Goal: Entertainment & Leisure: Consume media (video, audio)

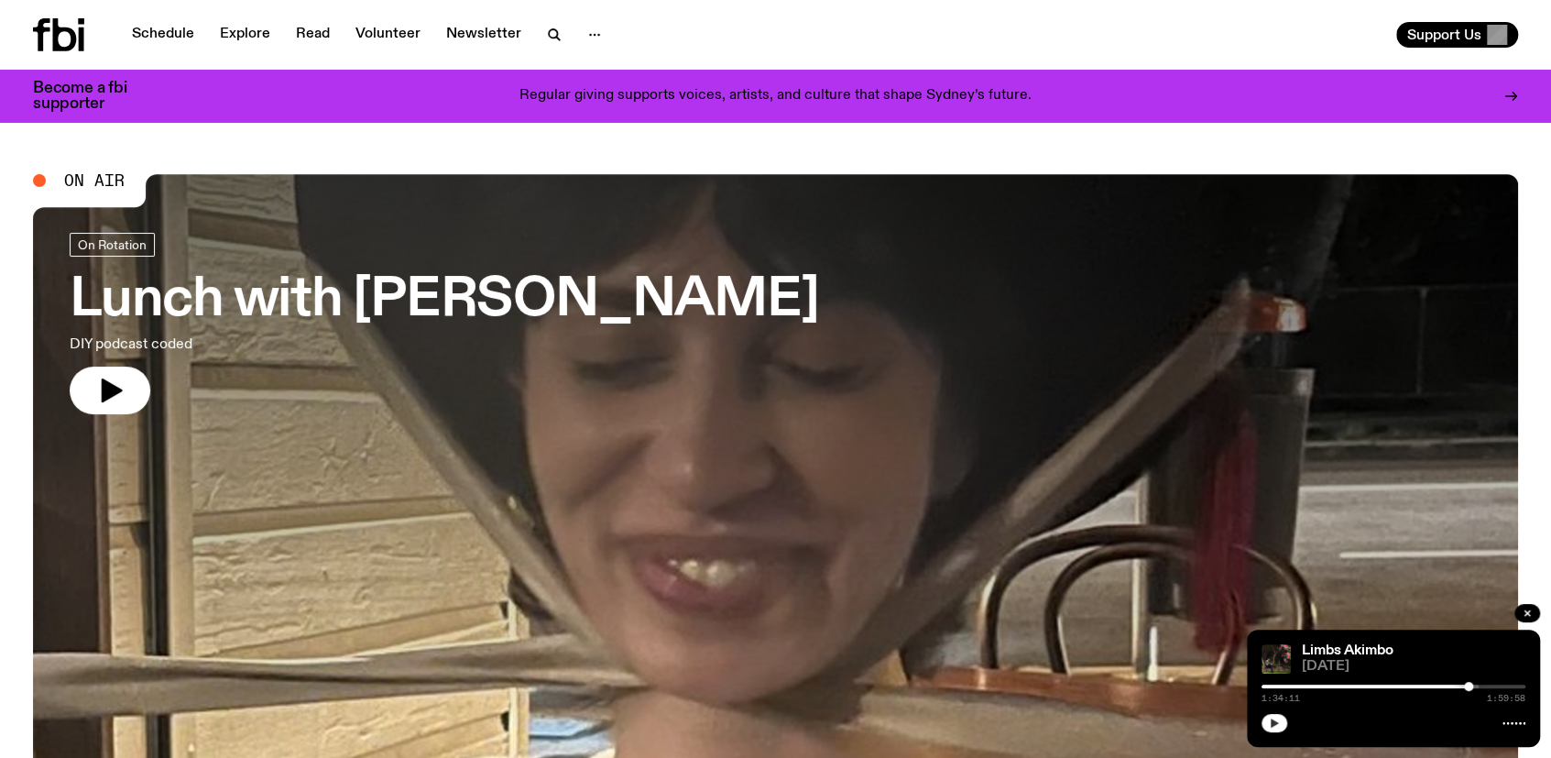
click at [1275, 717] on button "button" at bounding box center [1275, 723] width 26 height 18
click at [1076, 604] on div at bounding box center [775, 452] width 1485 height 557
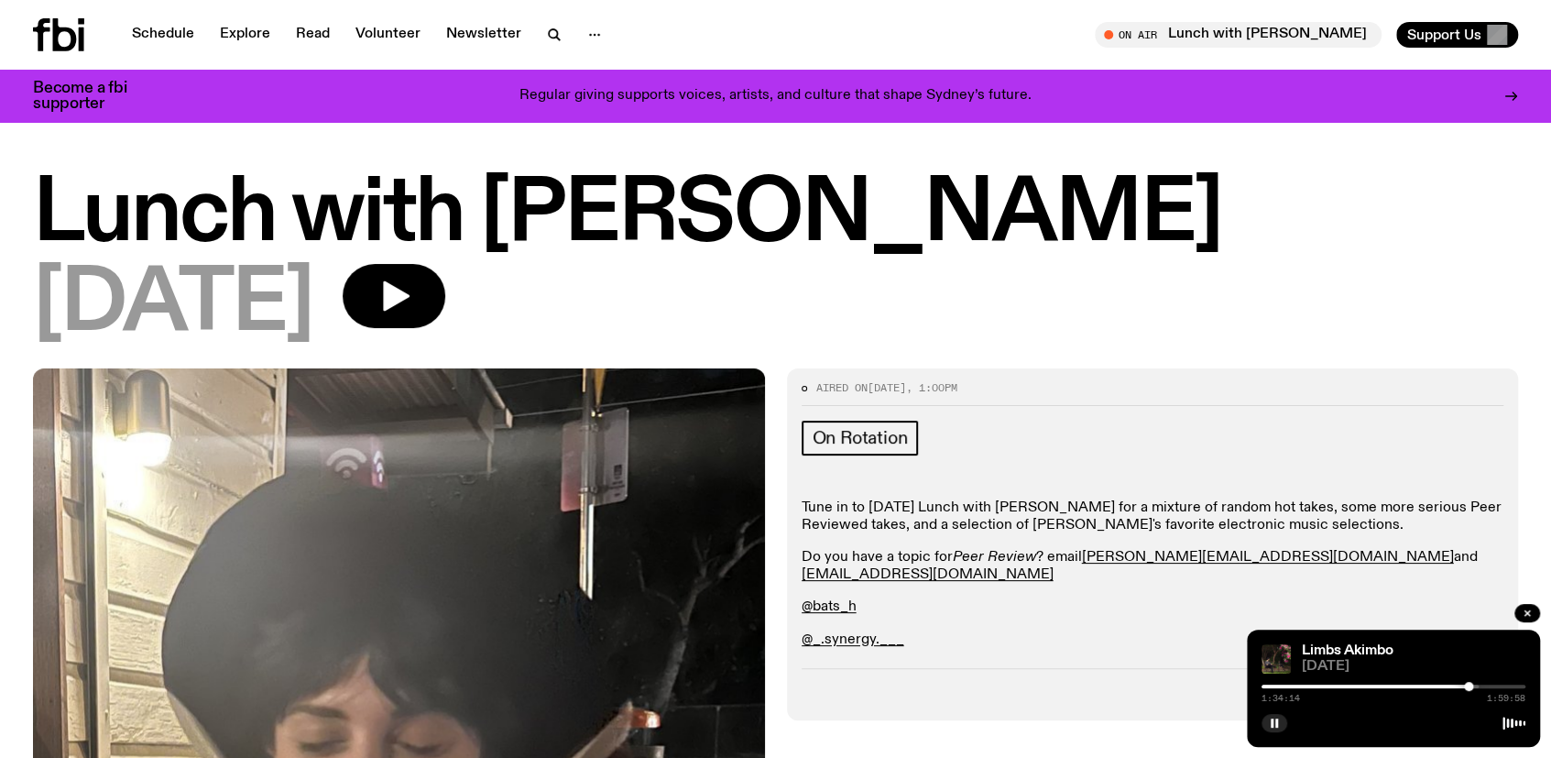
click at [1290, 686] on div at bounding box center [1337, 686] width 264 height 4
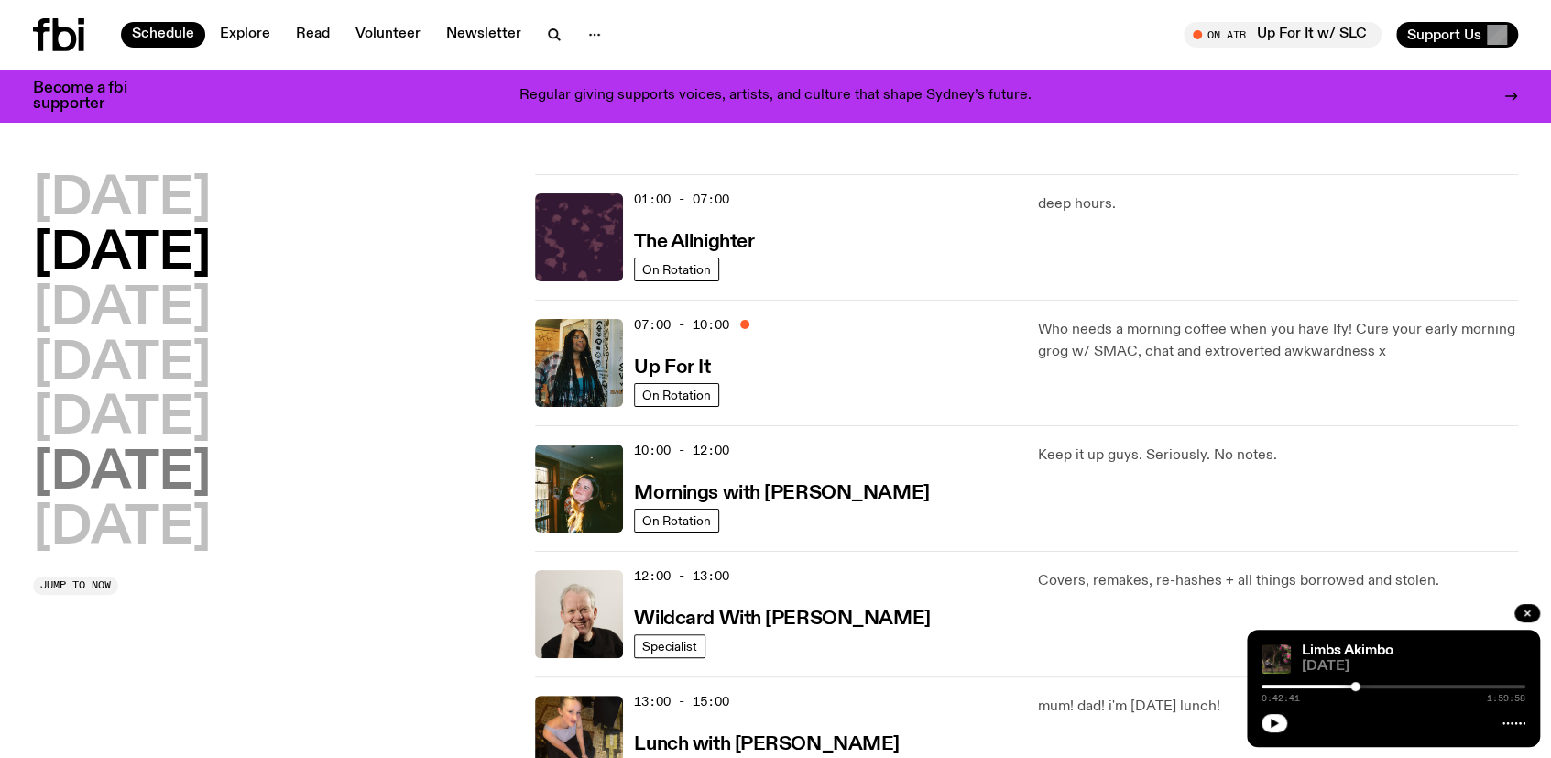
click at [198, 456] on h2 "Saturday" at bounding box center [122, 473] width 178 height 51
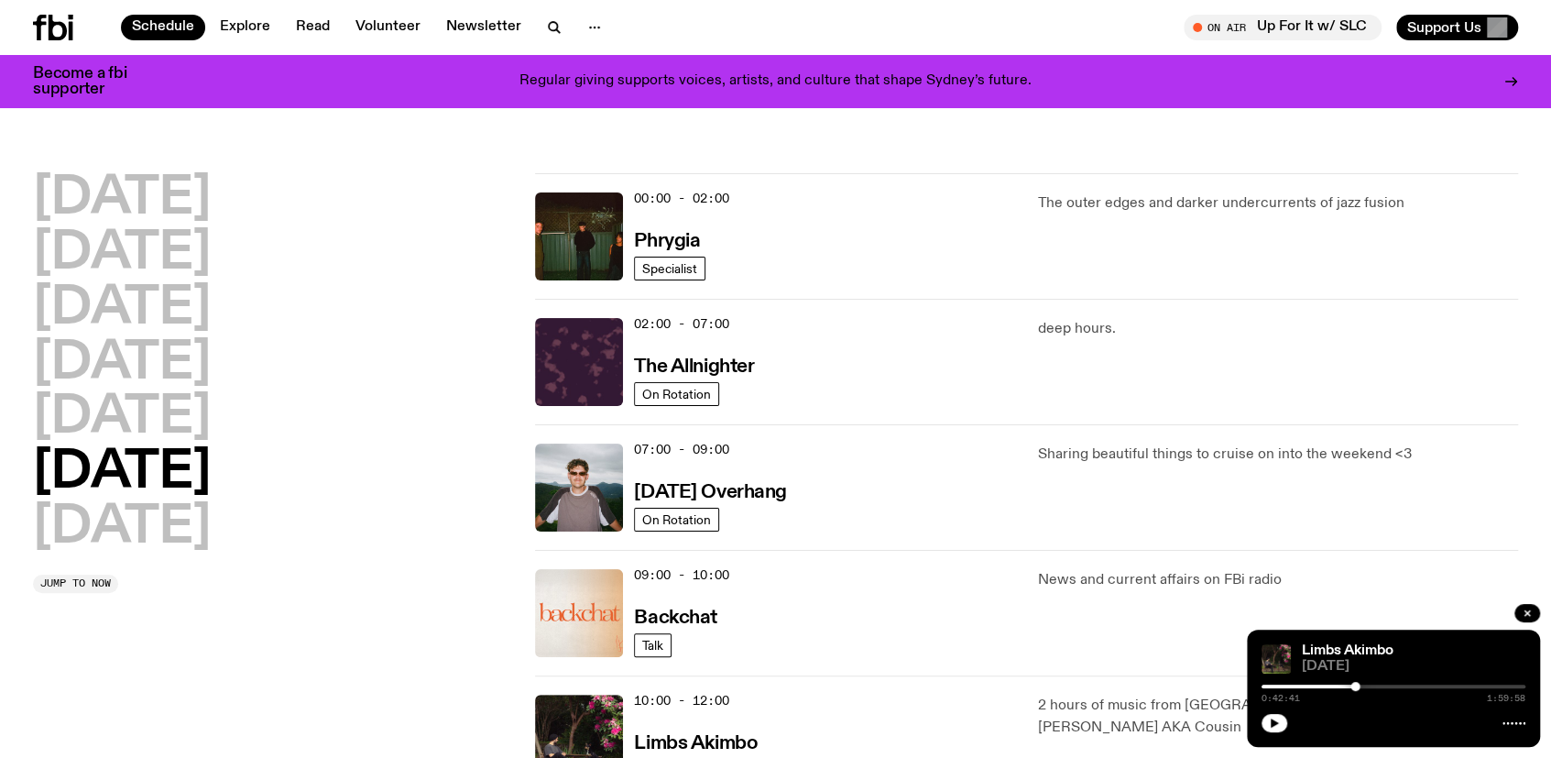
scroll to position [51, 0]
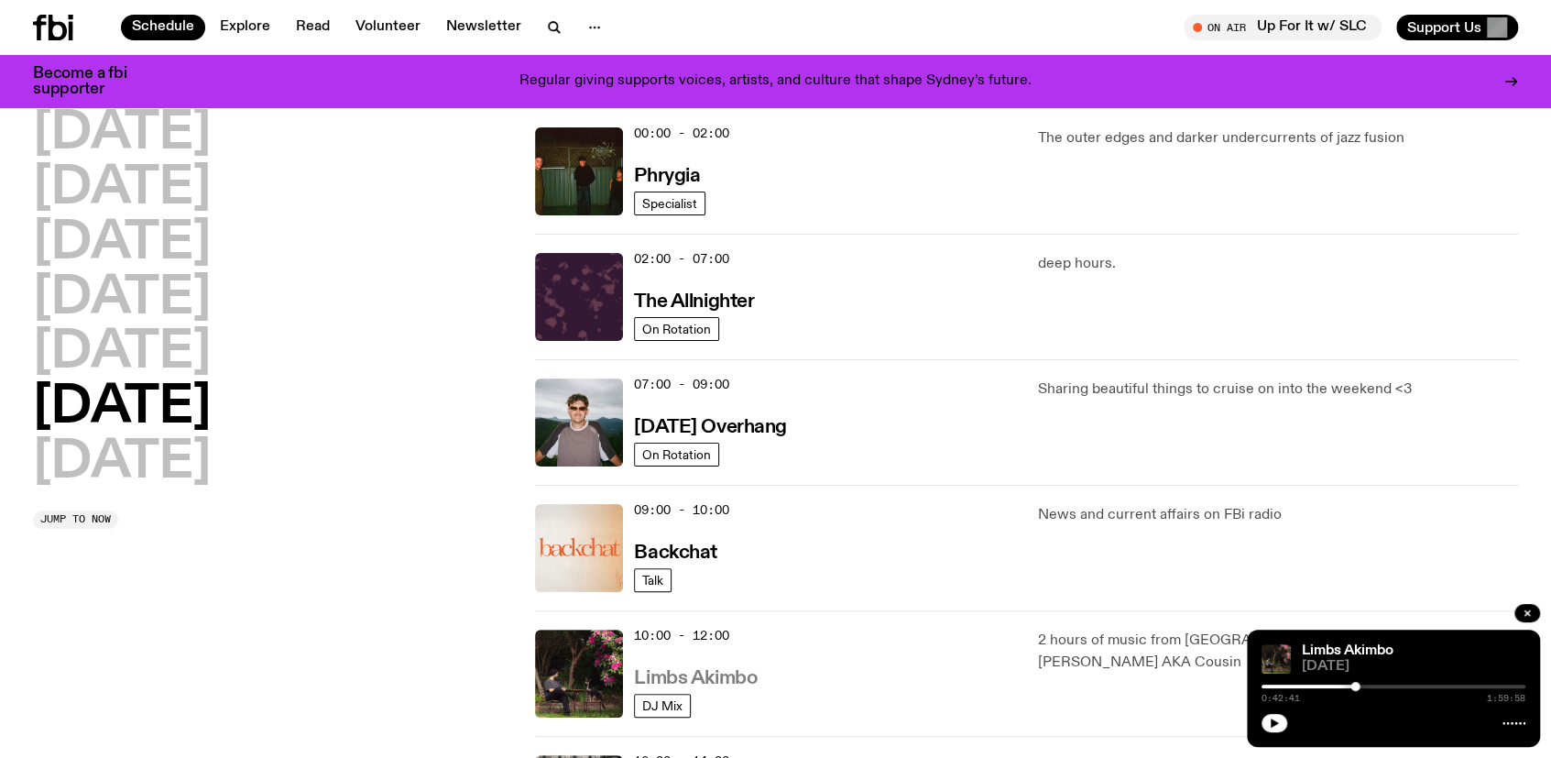
click at [718, 672] on h3 "Limbs Akimbo" at bounding box center [696, 678] width 124 height 19
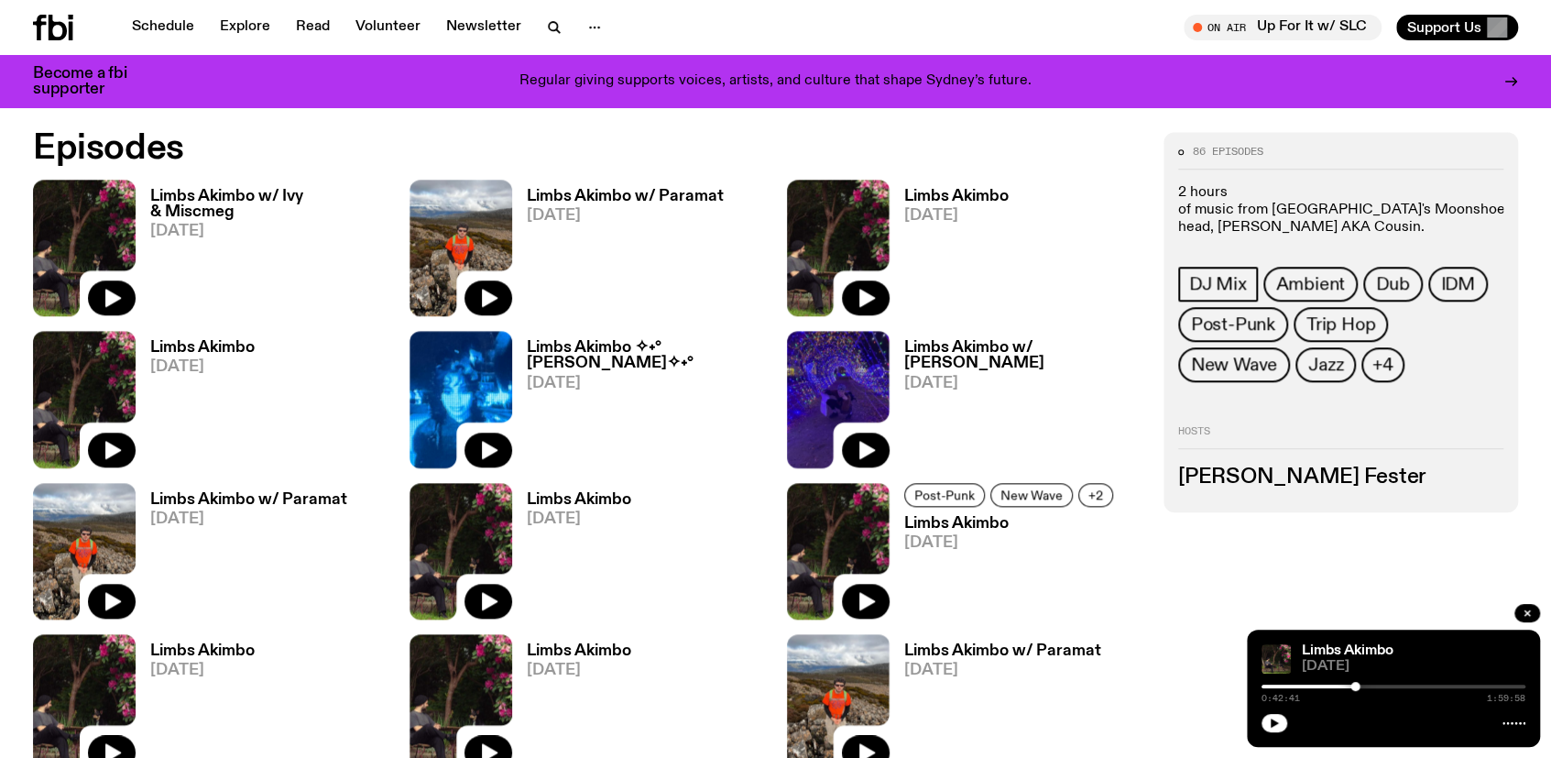
scroll to position [994, 0]
click at [108, 291] on icon "button" at bounding box center [113, 298] width 16 height 18
